Goal: Book appointment/travel/reservation

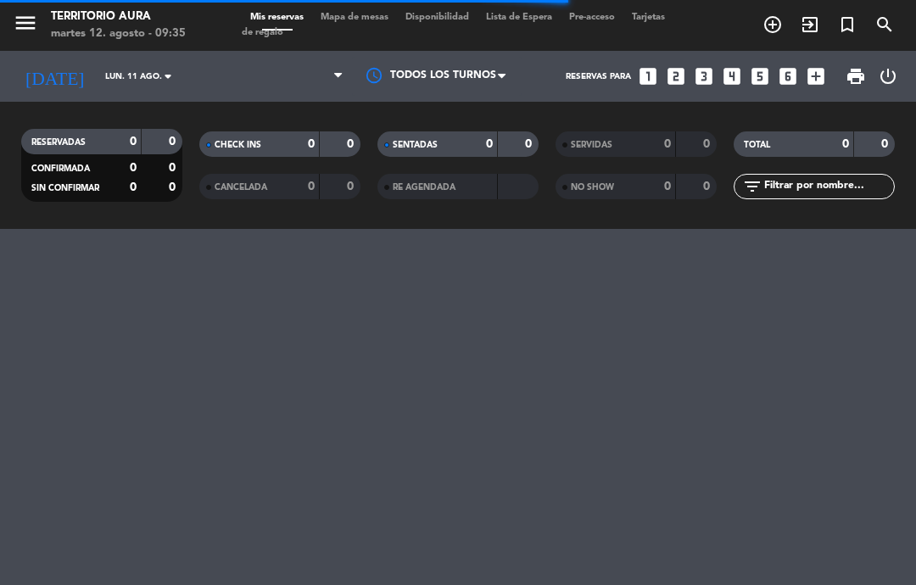
select select "es"
select select "dinner"
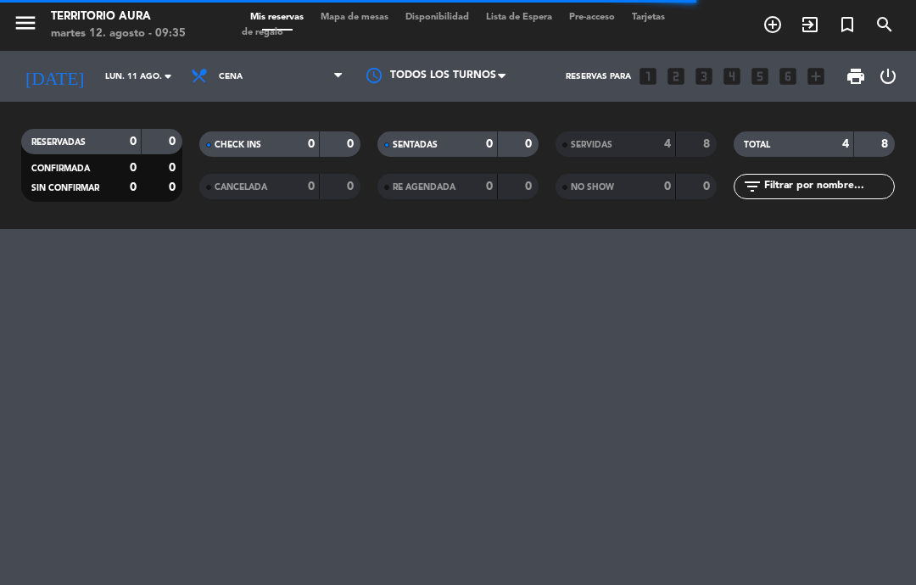
select select "dinner"
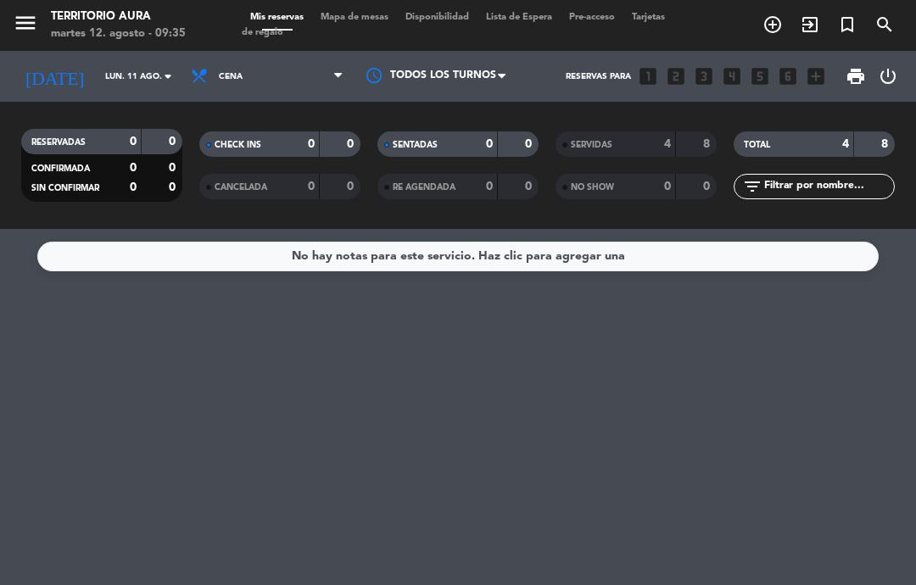
click at [153, 80] on input "lun. 11 ago." at bounding box center [155, 77] width 116 height 26
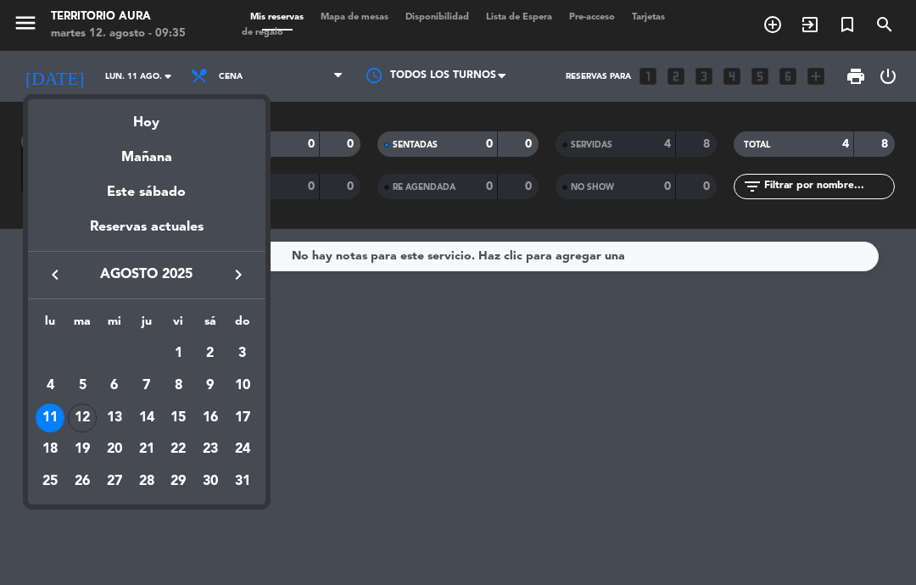
click at [102, 422] on div "13" at bounding box center [114, 418] width 29 height 29
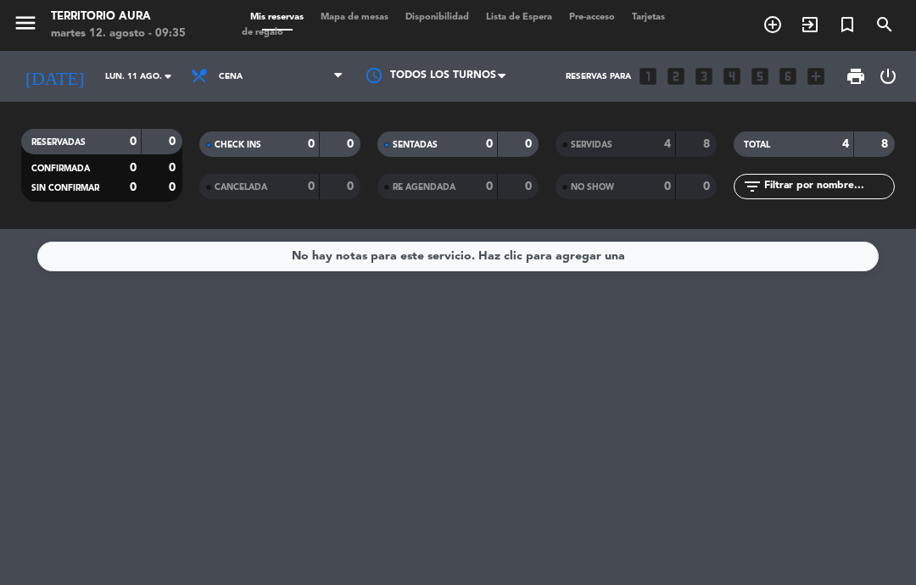
type input "mié. 13 ago."
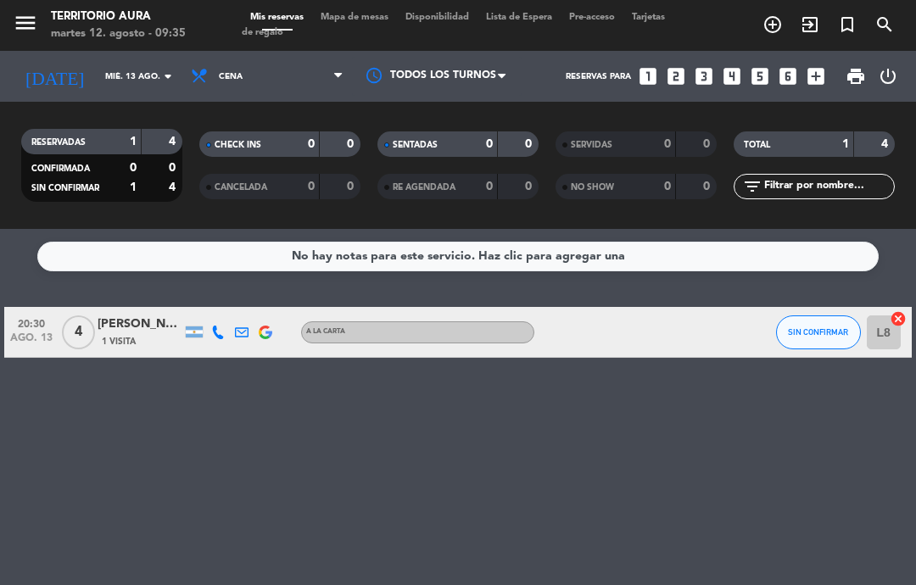
click at [251, 68] on select "Todos los servicios Almuerzo Cena" at bounding box center [267, 76] width 170 height 37
select select "lunch"
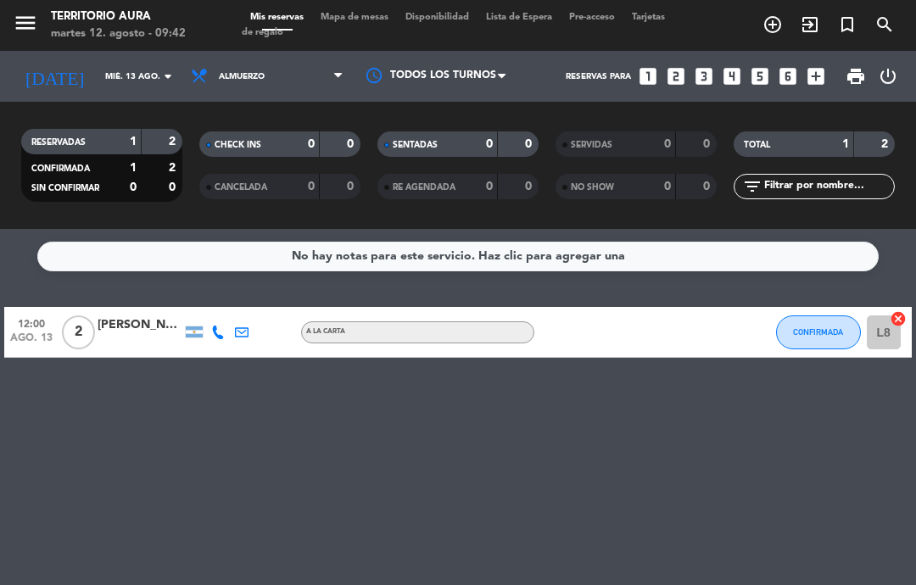
select select "lunch"
click at [144, 81] on input "mié. 13 ago." at bounding box center [155, 77] width 116 height 26
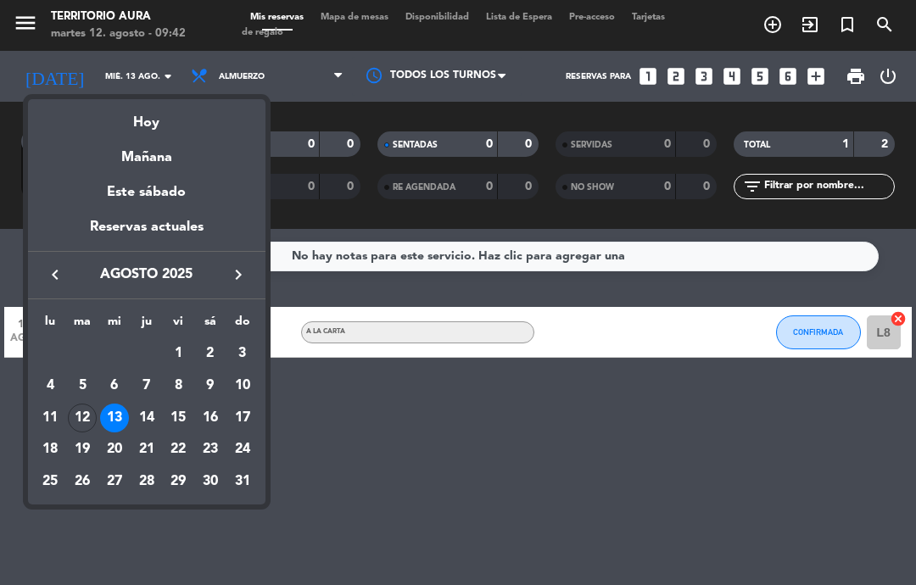
click at [89, 417] on div "12" at bounding box center [82, 418] width 29 height 29
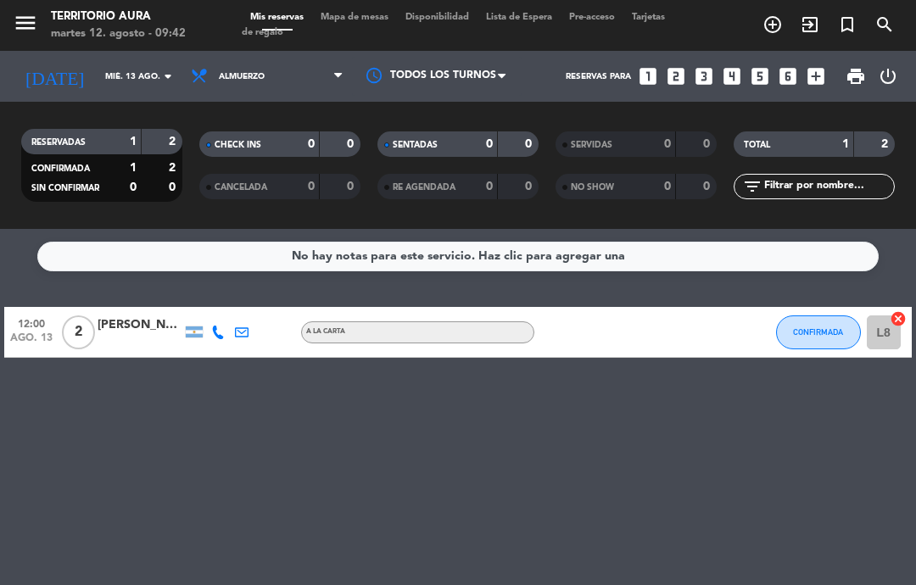
type input "[DATE] ago."
select select "lunch"
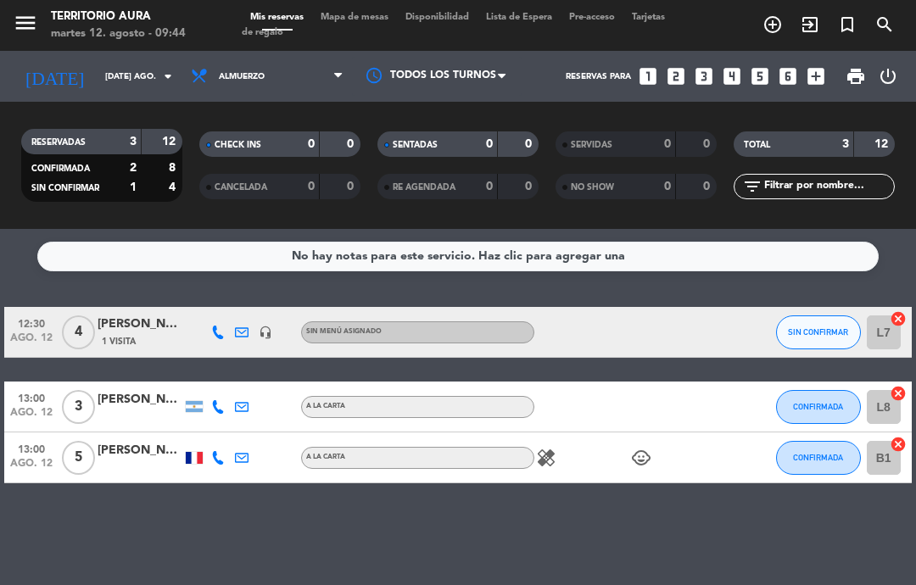
scroll to position [68, 0]
click at [180, 460] on div at bounding box center [139, 467] width 85 height 14
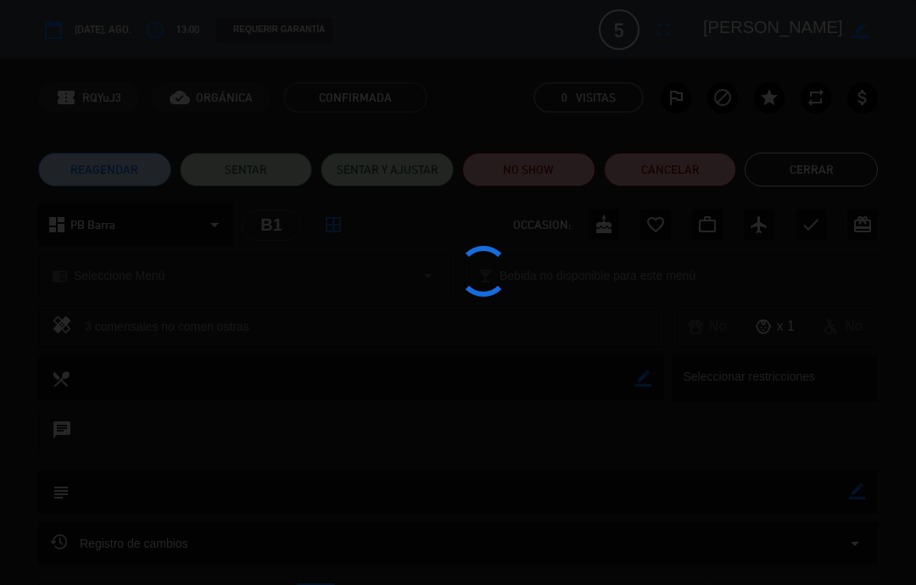
click at [197, 391] on div at bounding box center [458, 292] width 916 height 585
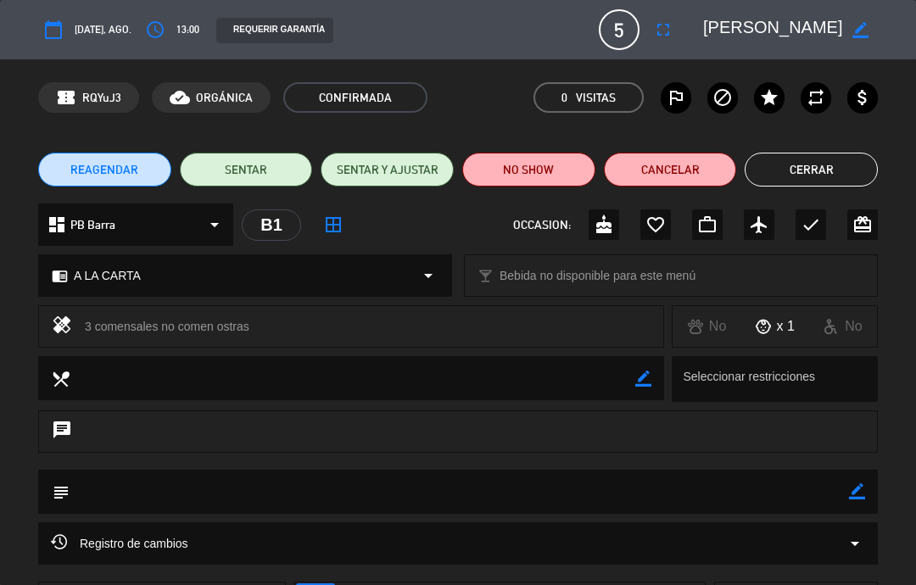
click at [24, 9] on div "calendar_today [DATE], ago. access_time 13:00 REQUERIR GARANTÍA 5 [PERSON_NAME]…" at bounding box center [458, 29] width 916 height 59
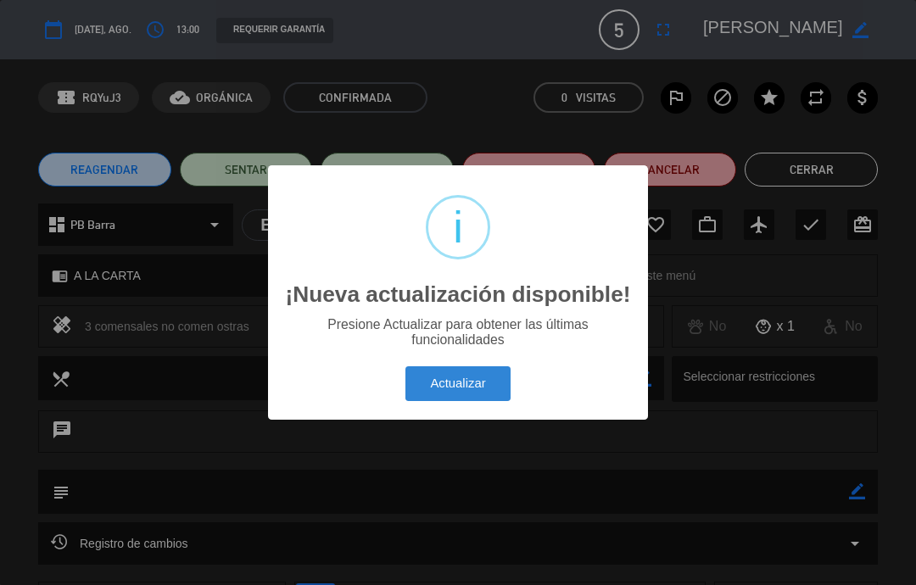
click at [454, 385] on button "Actualizar" at bounding box center [458, 383] width 106 height 35
